Goal: Information Seeking & Learning: Find specific fact

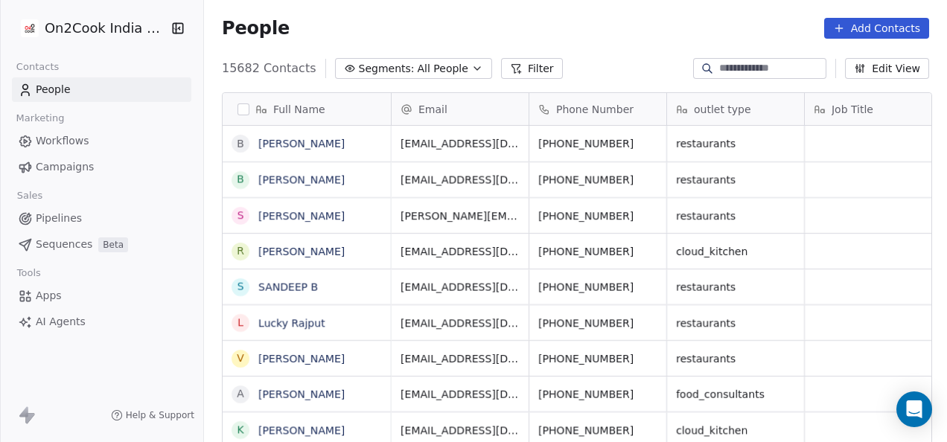
scroll to position [377, 734]
click at [87, 89] on link "People" at bounding box center [101, 89] width 179 height 25
click at [80, 140] on span "Workflows" at bounding box center [63, 141] width 54 height 16
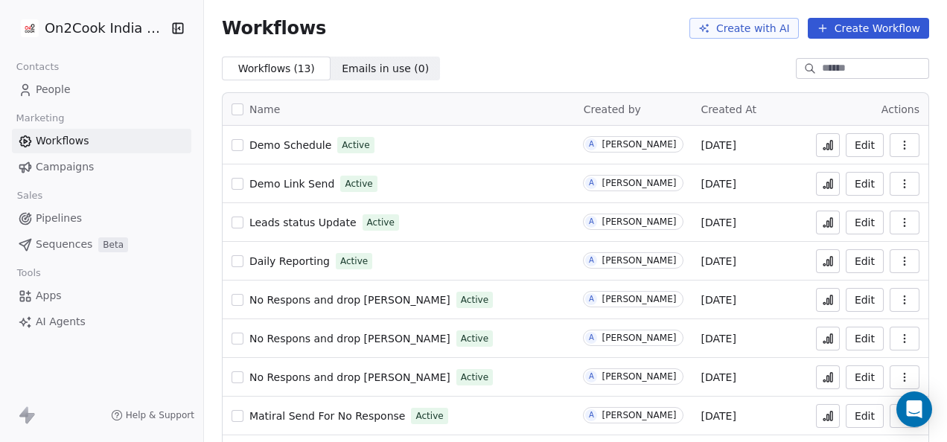
click at [74, 119] on div "Marketing" at bounding box center [101, 118] width 179 height 21
click at [69, 121] on div "Marketing" at bounding box center [101, 118] width 179 height 21
click at [67, 97] on span "People" at bounding box center [53, 90] width 35 height 16
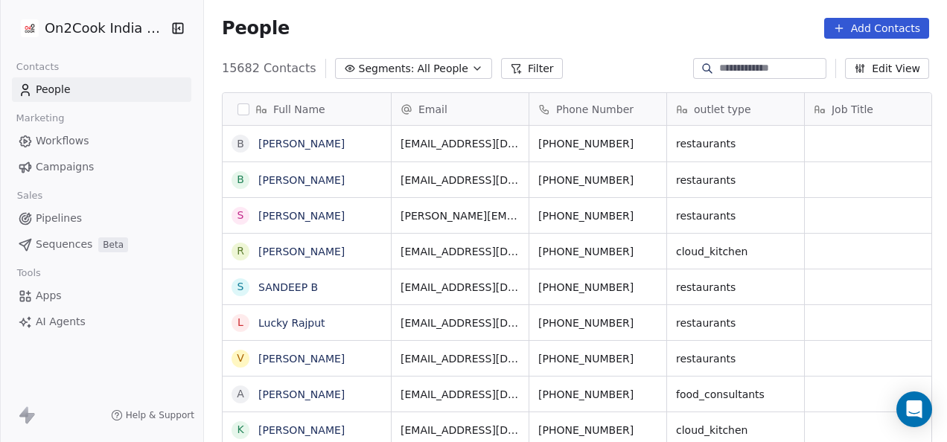
scroll to position [377, 734]
click at [515, 69] on button "Filter" at bounding box center [532, 68] width 62 height 21
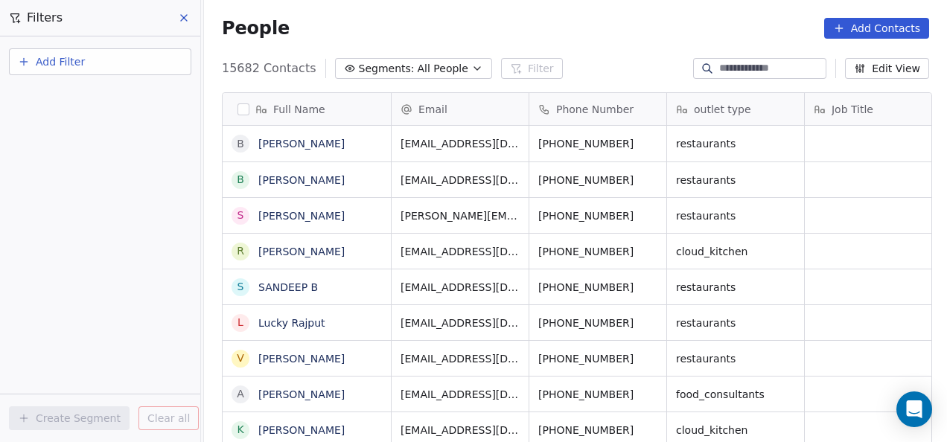
click at [63, 63] on span "Add Filter" at bounding box center [60, 62] width 49 height 16
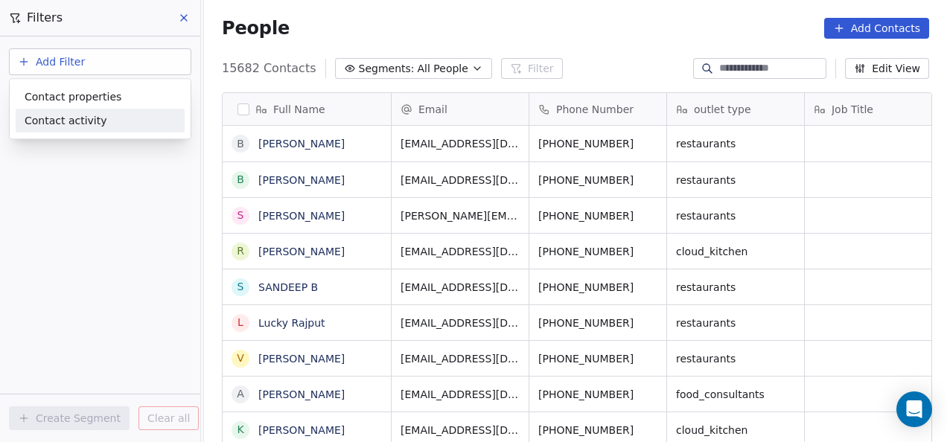
click at [134, 113] on div "Contact activity" at bounding box center [100, 121] width 151 height 16
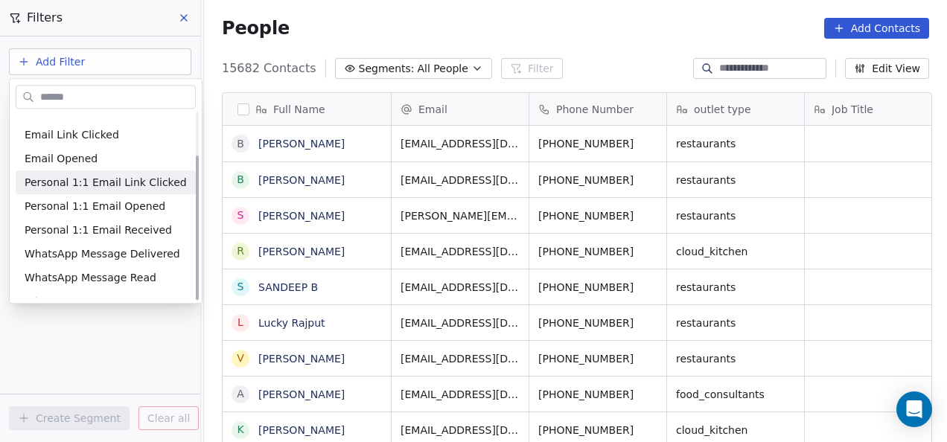
scroll to position [55, 0]
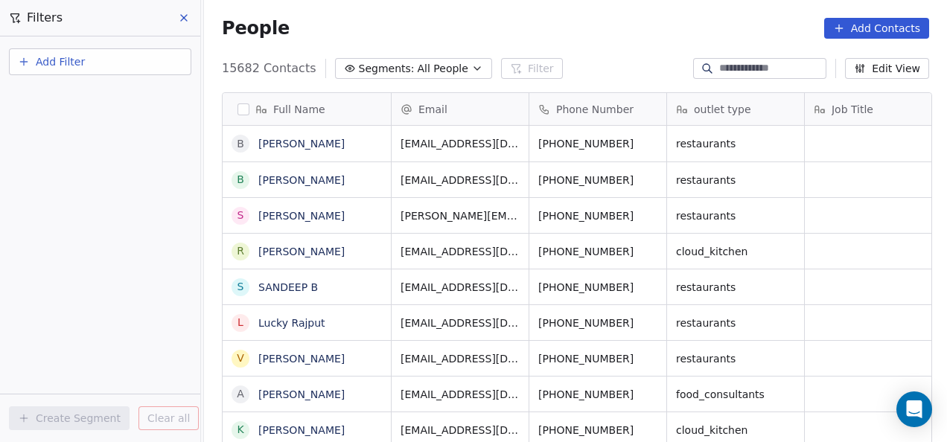
click at [95, 67] on html "On2Cook India Pvt. Ltd. Contacts People Marketing Workflows Campaigns Sales Pip…" at bounding box center [473, 221] width 947 height 442
click at [95, 68] on button "Add Filter" at bounding box center [100, 61] width 182 height 27
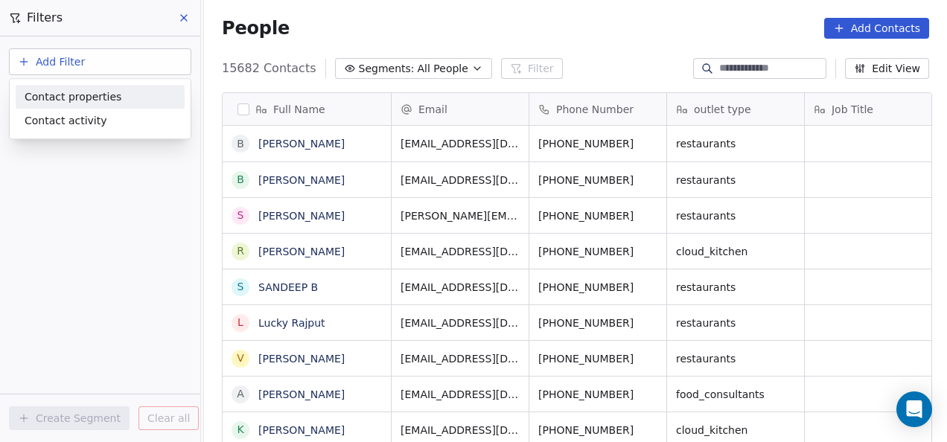
click at [116, 100] on div "Contact properties" at bounding box center [100, 97] width 151 height 16
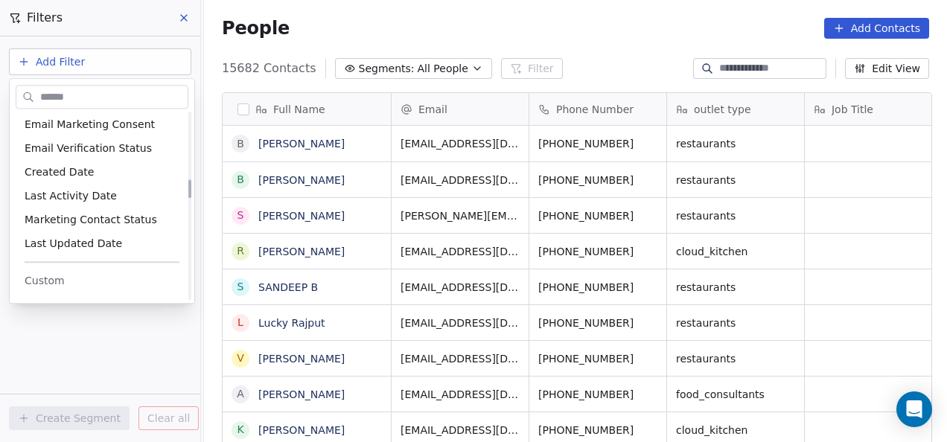
scroll to position [745, 0]
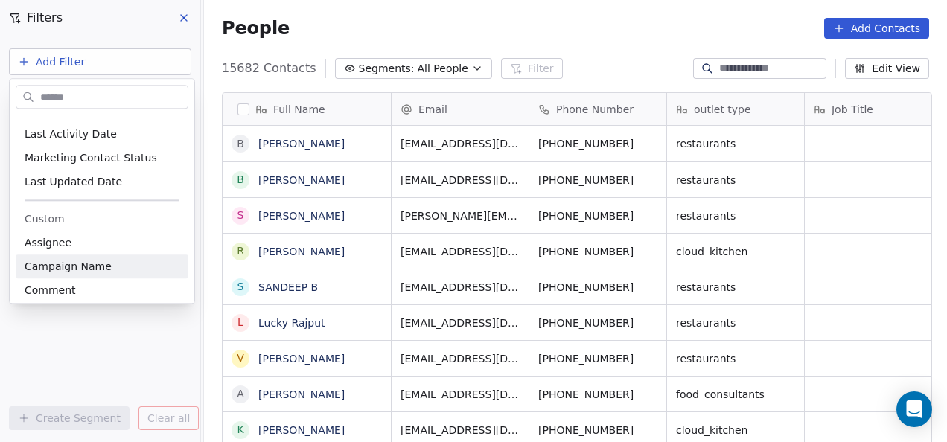
click at [109, 352] on html "On2Cook India Pvt. Ltd. Contacts People Marketing Workflows Campaigns Sales Pip…" at bounding box center [473, 221] width 947 height 442
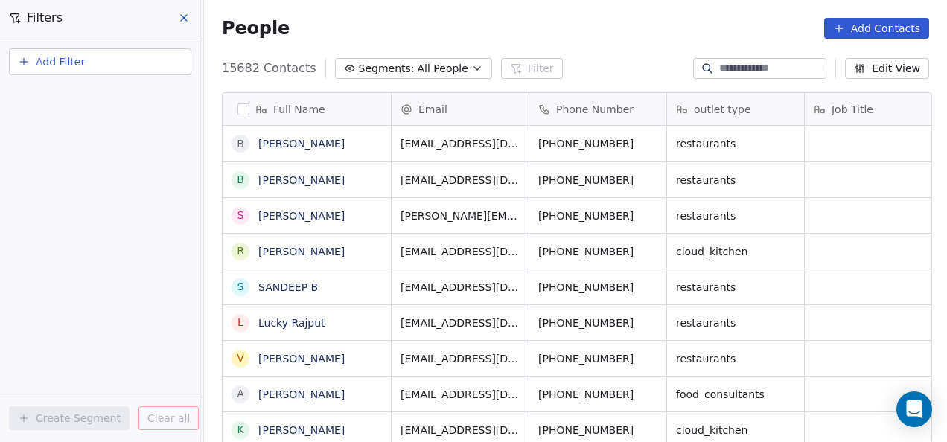
click at [112, 58] on button "Add Filter" at bounding box center [100, 61] width 182 height 27
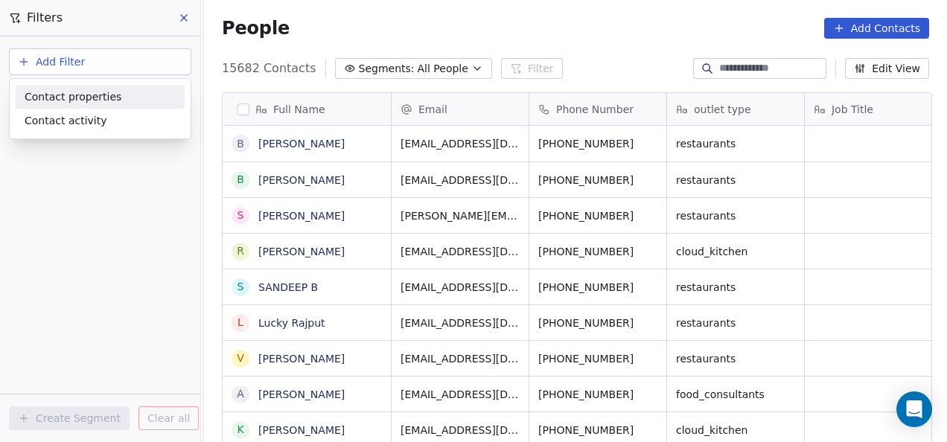
click at [116, 103] on div "Contact properties" at bounding box center [100, 97] width 151 height 16
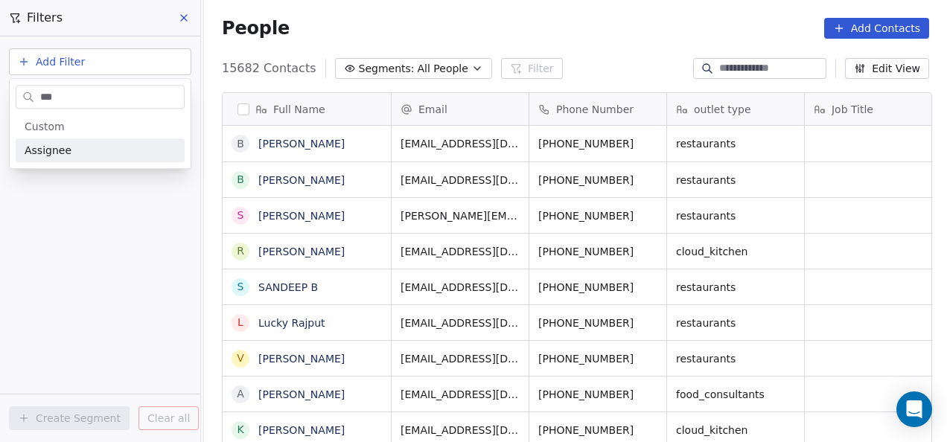
type input "***"
click at [88, 153] on div "Assignee" at bounding box center [100, 150] width 151 height 15
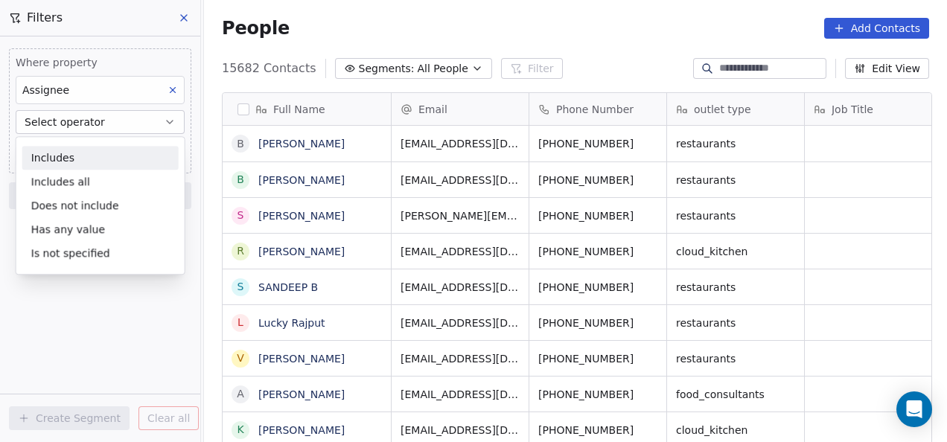
click at [141, 162] on div "Includes" at bounding box center [100, 158] width 156 height 24
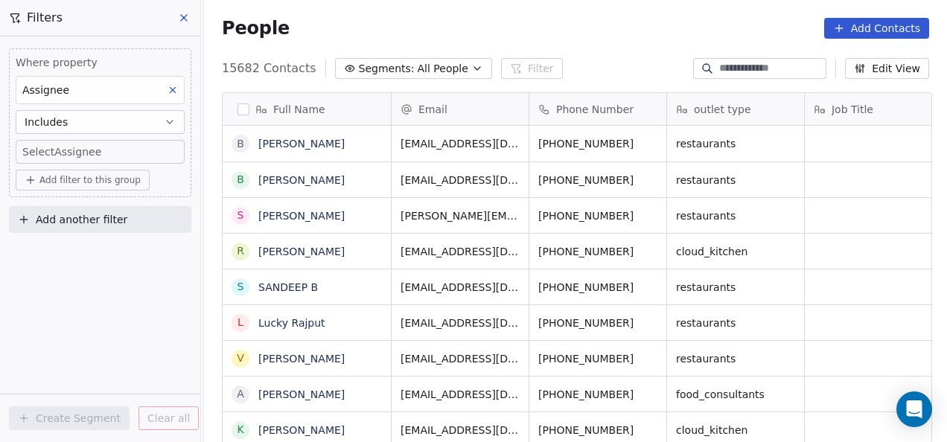
click at [140, 156] on body "On2Cook India Pvt. Ltd. Contacts People Marketing Workflows Campaigns Sales Pip…" at bounding box center [473, 221] width 947 height 442
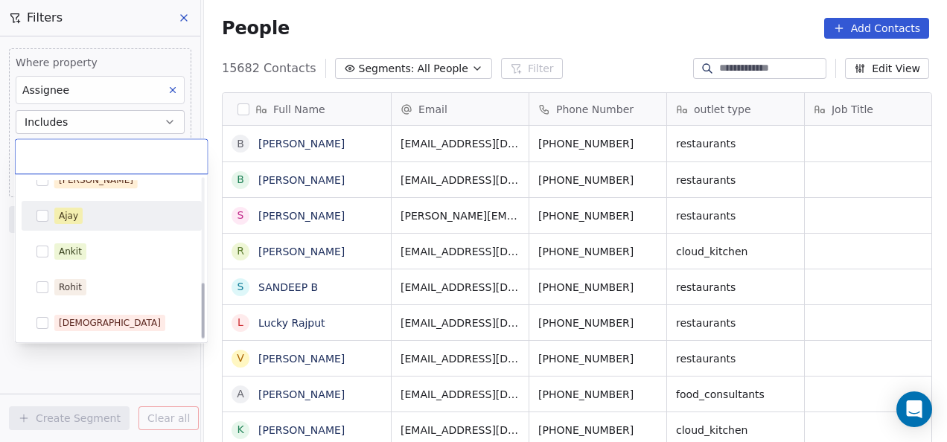
scroll to position [302, 0]
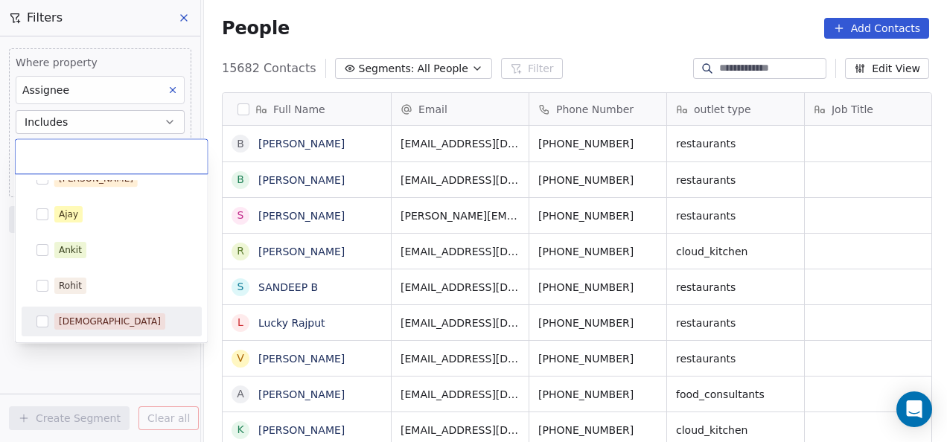
click at [41, 321] on button "Suggestions" at bounding box center [42, 322] width 12 height 12
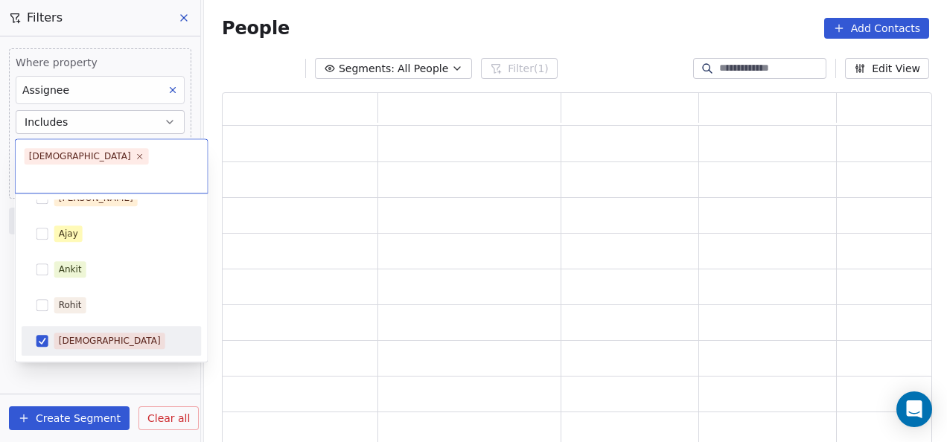
click at [111, 360] on html "On2Cook India Pvt. Ltd. Contacts People Marketing Workflows Campaigns Sales Pip…" at bounding box center [473, 221] width 947 height 442
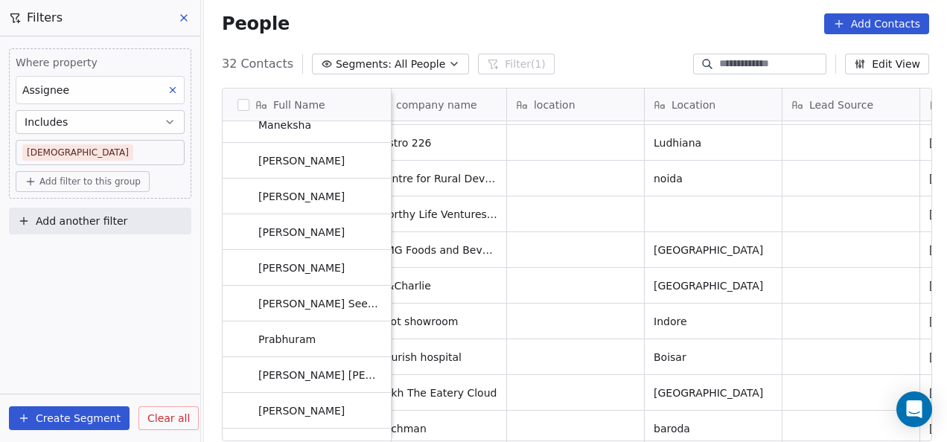
scroll to position [819, 0]
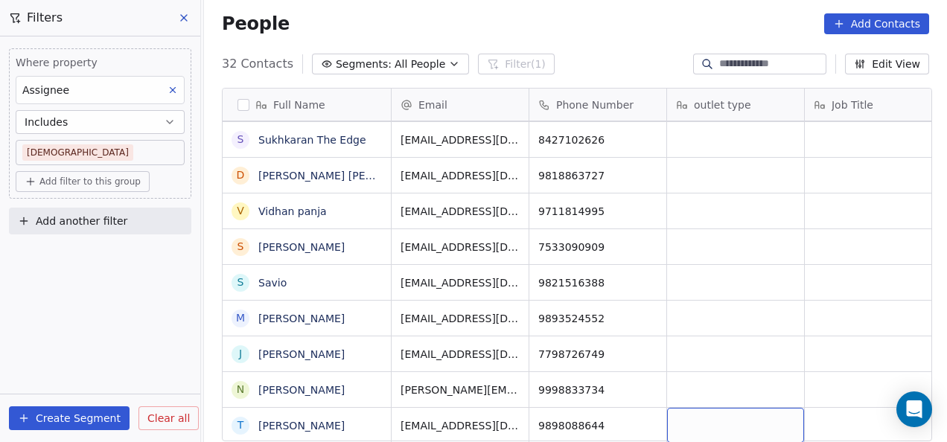
click at [779, 423] on div "grid" at bounding box center [735, 425] width 137 height 35
click at [779, 408] on div "grid" at bounding box center [735, 425] width 137 height 35
click at [778, 408] on div "grid" at bounding box center [735, 425] width 137 height 35
click at [764, 369] on html "On2Cook India Pvt. Ltd. Contacts People Marketing Workflows Campaigns Sales Pip…" at bounding box center [473, 221] width 947 height 442
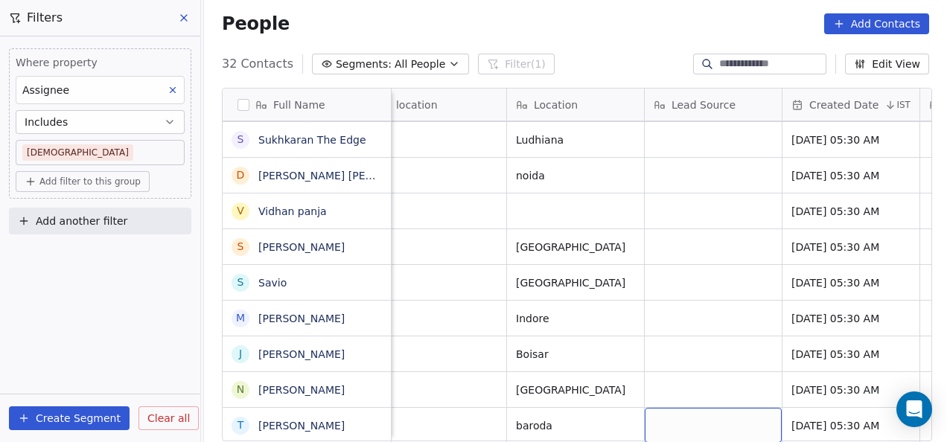
click at [695, 412] on div "grid" at bounding box center [713, 425] width 137 height 35
click at [538, 409] on html "On2Cook India Pvt. Ltd. Contacts People Marketing Workflows Campaigns Sales Pip…" at bounding box center [473, 221] width 947 height 442
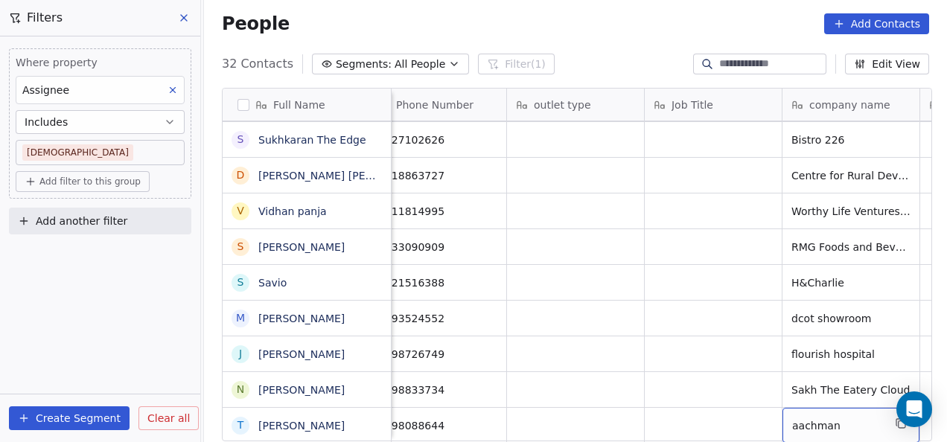
scroll to position [11, 298]
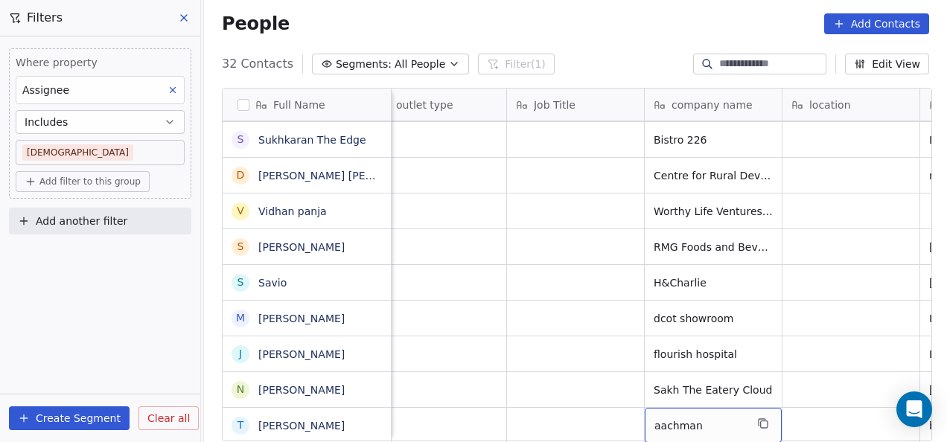
click at [686, 418] on span "aachman" at bounding box center [699, 425] width 91 height 15
click at [766, 418] on icon "grid" at bounding box center [763, 424] width 12 height 12
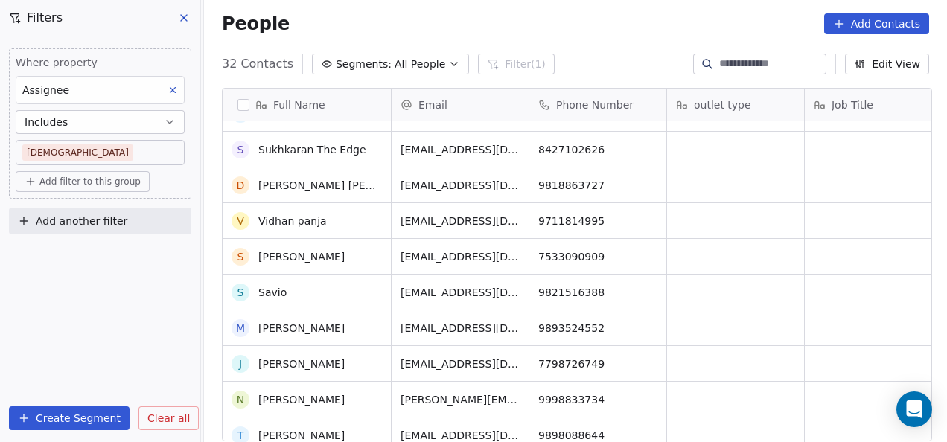
scroll to position [822, 0]
